Goal: Answer question/provide support

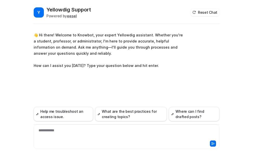
click at [206, 77] on div "**********" at bounding box center [127, 90] width 186 height 130
click at [58, 132] on div at bounding box center [126, 134] width 183 height 12
paste div
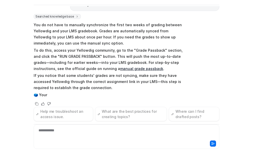
scroll to position [81, 0]
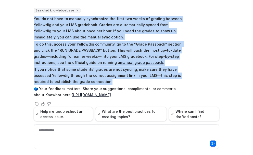
drag, startPoint x: 106, startPoint y: 76, endPoint x: 33, endPoint y: 13, distance: 96.7
click at [34, 15] on span "You do not have to manually synchronize the first two weeks of grading between …" at bounding box center [108, 57] width 149 height 84
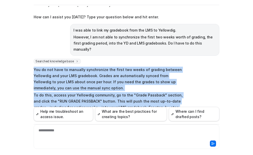
scroll to position [55, 0]
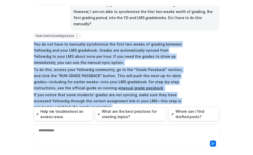
copy span "You do not have to manually synchronize the first two weeks of grading between …"
click at [10, 84] on div "Y Yellowdig Support Powered by eesel Reset Chat 👋 Hi there! Welcome to Knowbot,…" at bounding box center [126, 77] width 253 height 155
drag, startPoint x: 32, startPoint y: 37, endPoint x: 138, endPoint y: 101, distance: 124.0
click at [138, 101] on span "You do not have to manually synchronize the first two weeks of grading between …" at bounding box center [108, 83] width 149 height 84
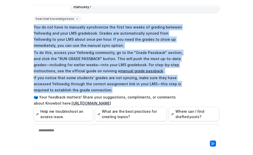
scroll to position [81, 0]
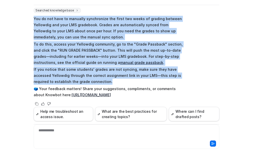
copy span "You do not have to manually synchronize the first two weeks of grading between …"
